Goal: Navigation & Orientation: Find specific page/section

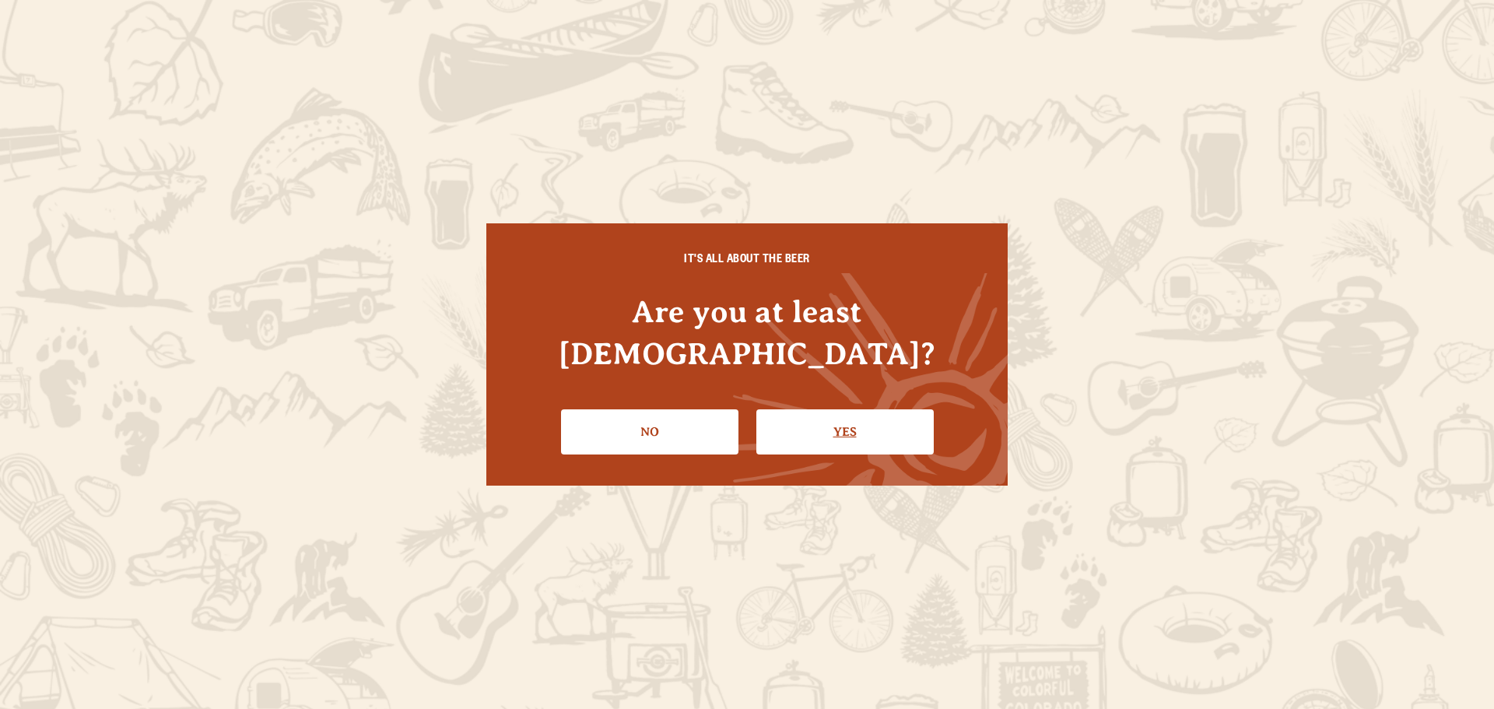
click at [822, 427] on link "Yes" at bounding box center [844, 431] width 177 height 45
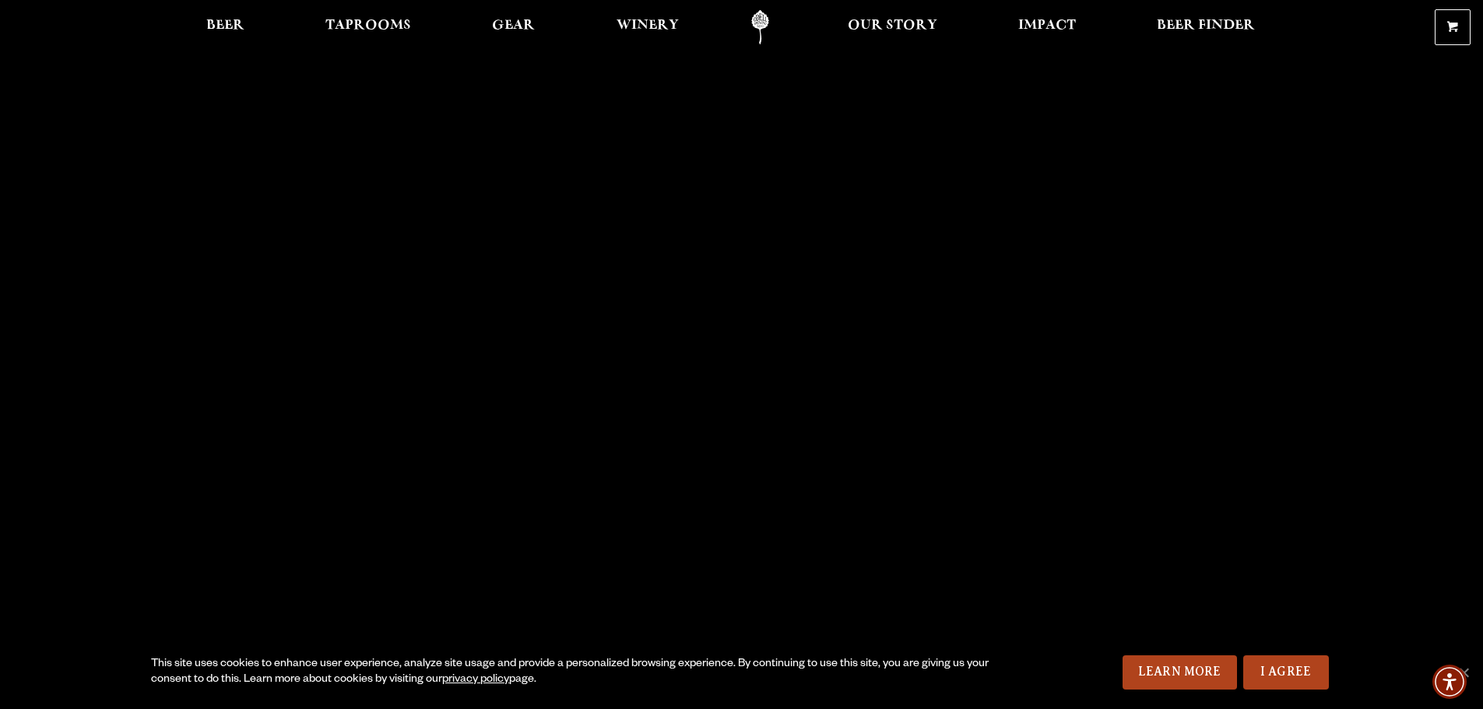
scroll to position [78, 0]
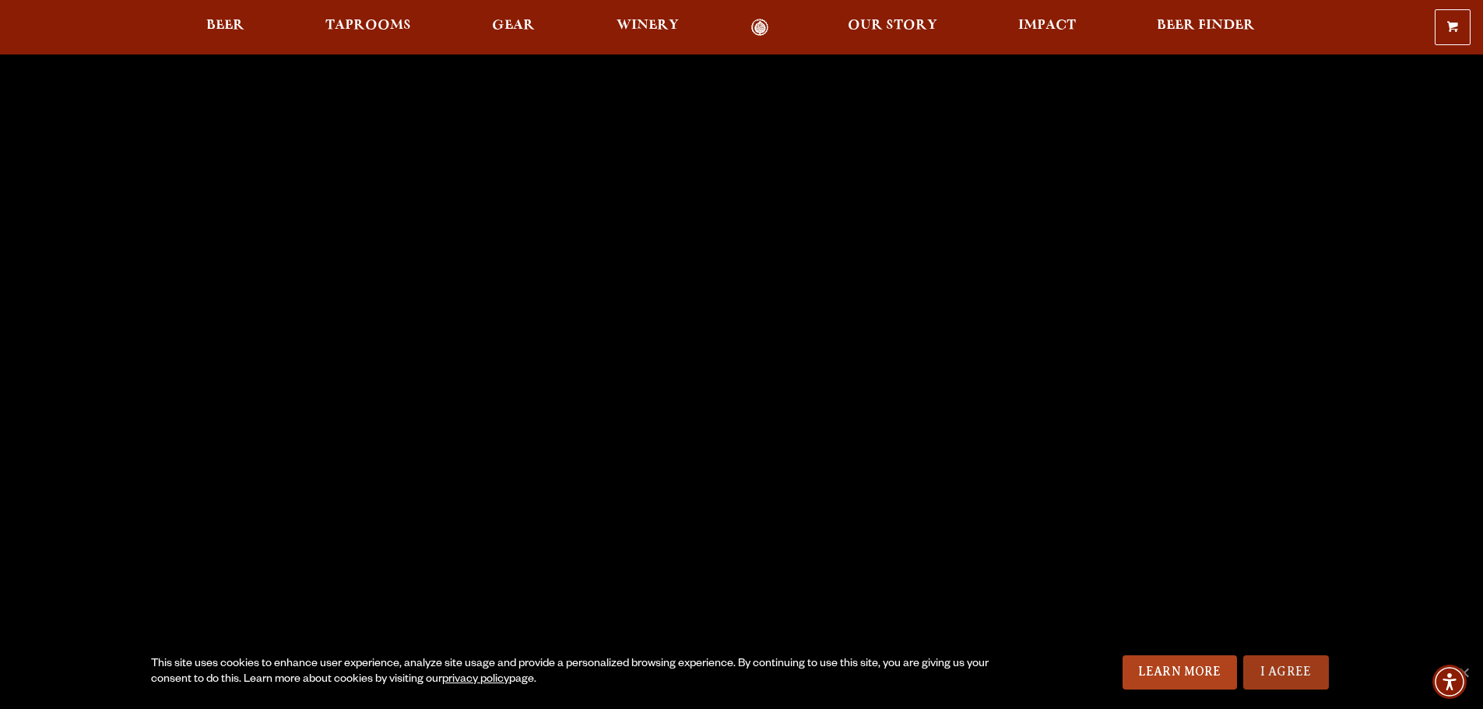
drag, startPoint x: 1288, startPoint y: 655, endPoint x: 1289, endPoint y: 665, distance: 9.4
click at [1289, 655] on link "I Agree" at bounding box center [1286, 672] width 86 height 34
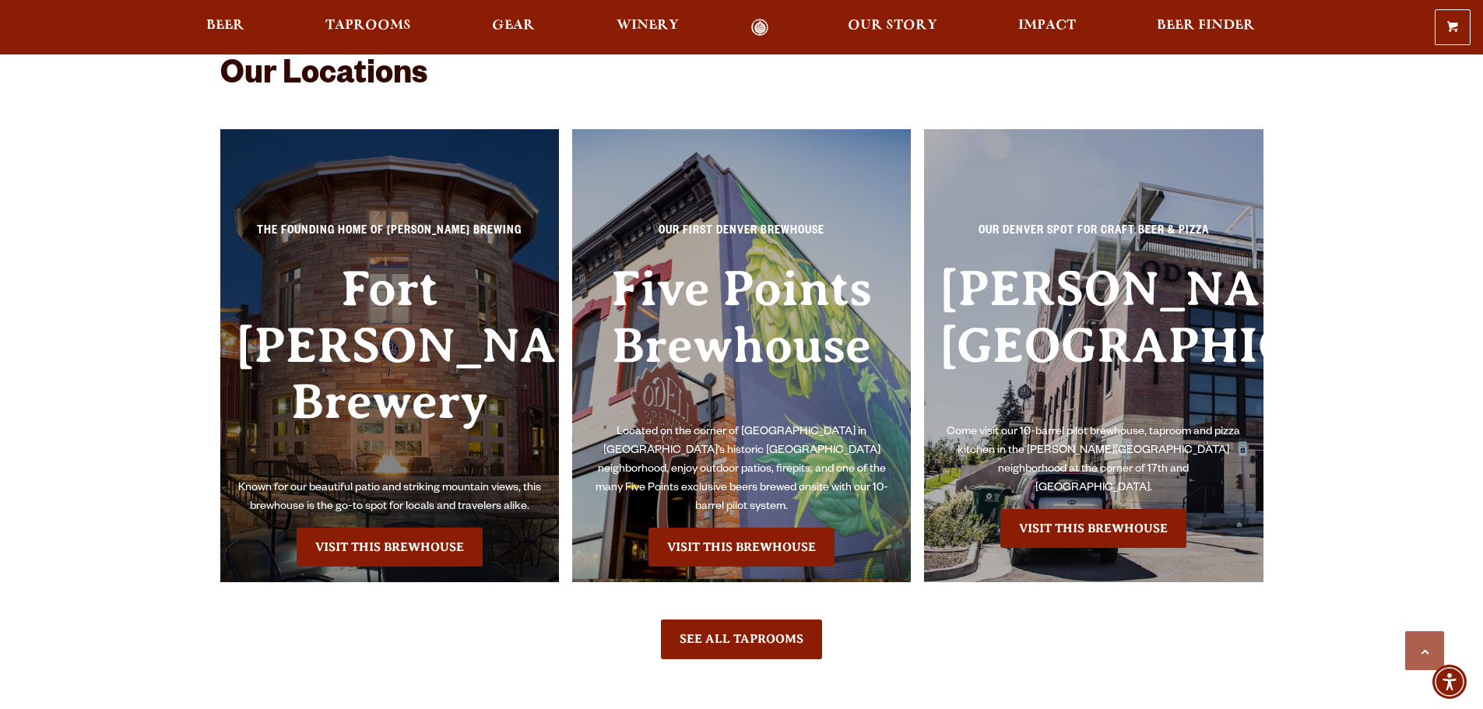
scroll to position [3580, 0]
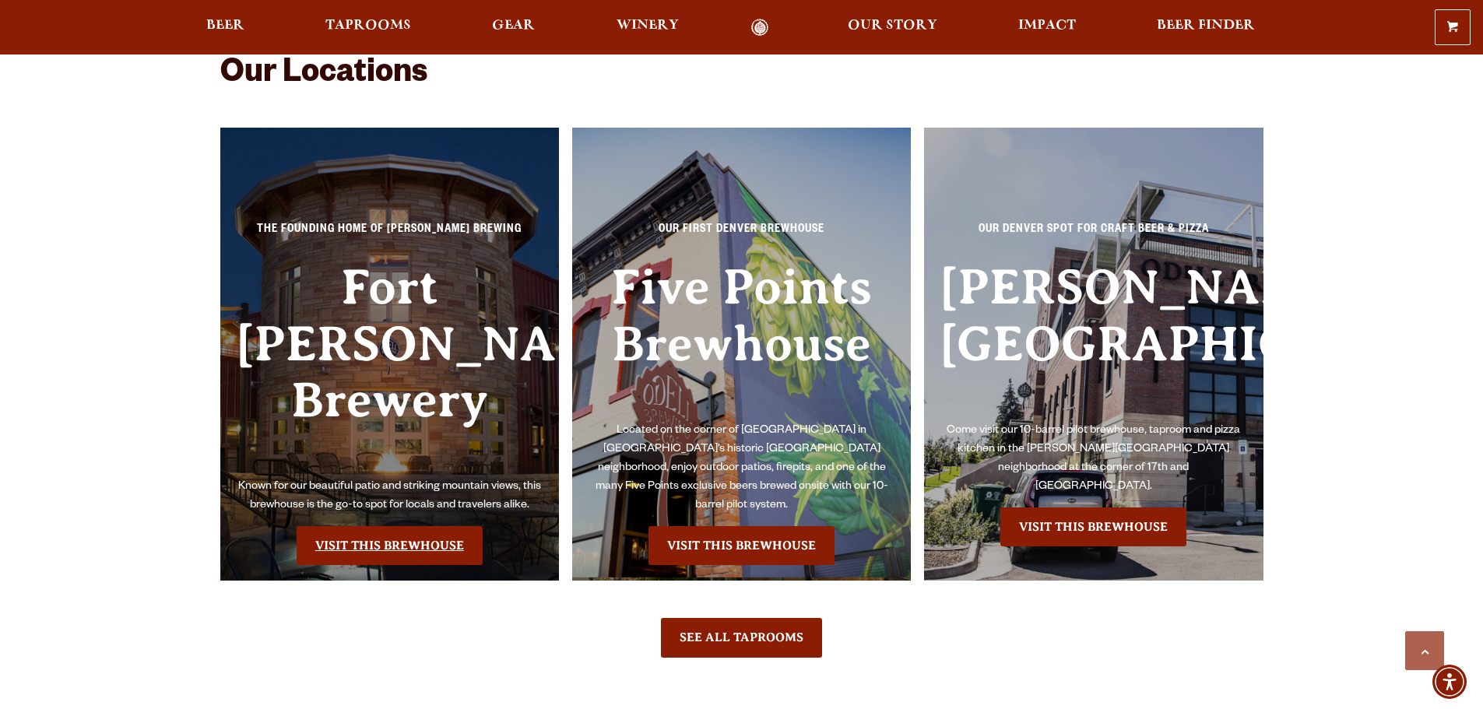
click at [418, 526] on link "Visit this Brewhouse" at bounding box center [390, 545] width 186 height 39
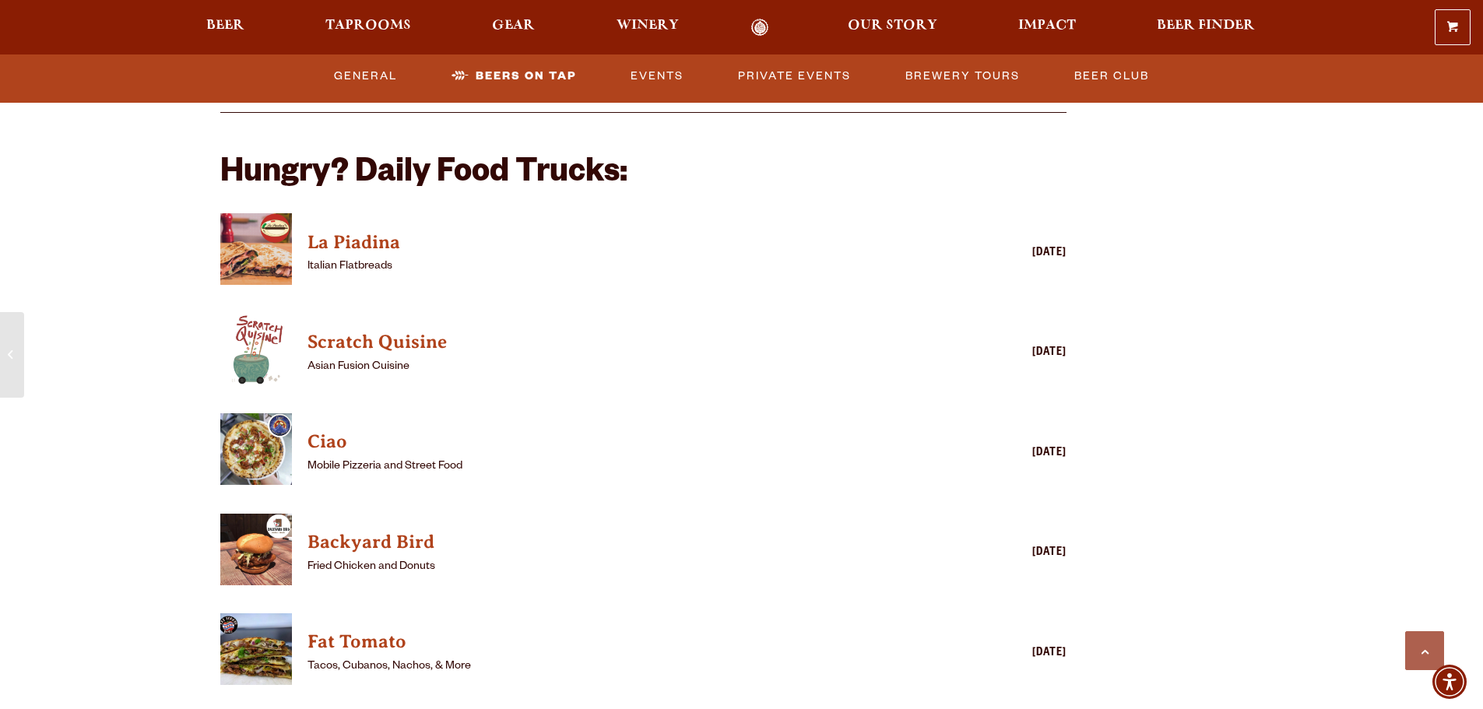
scroll to position [3813, 0]
